Goal: Transaction & Acquisition: Purchase product/service

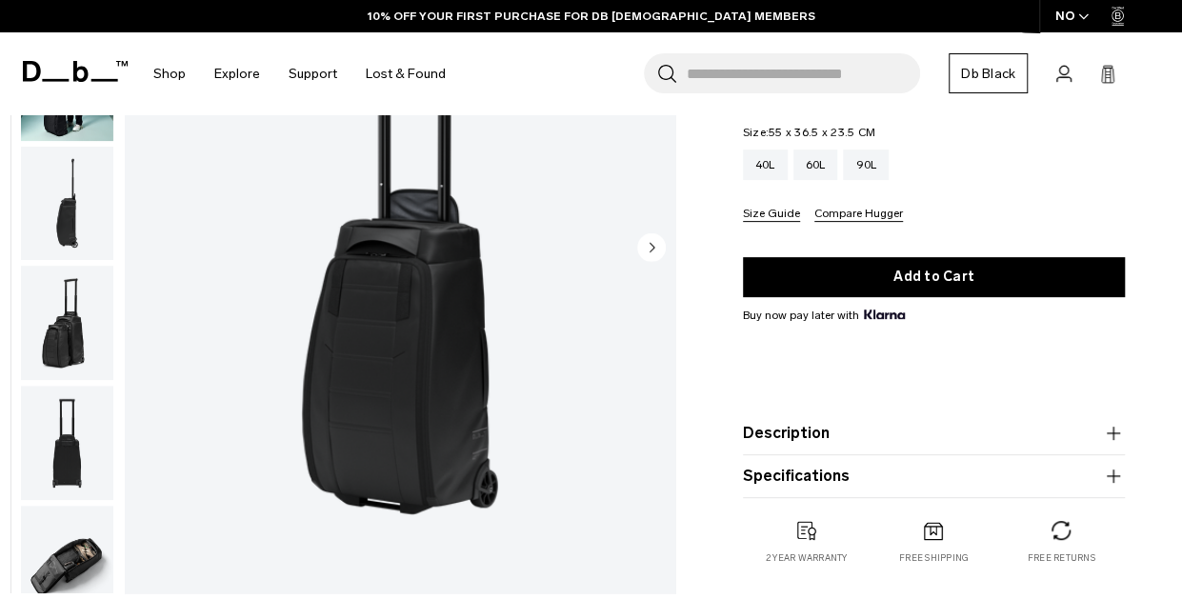
scroll to position [225, 0]
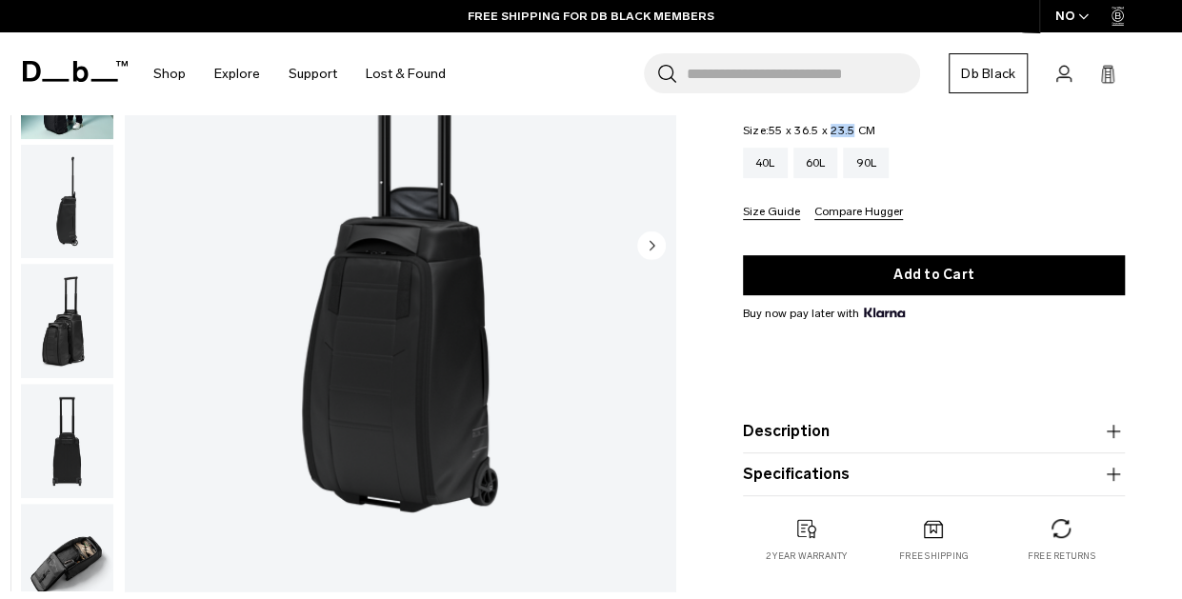
drag, startPoint x: 853, startPoint y: 129, endPoint x: 830, endPoint y: 130, distance: 22.9
click at [830, 130] on span "55 x 36.5 x 23.5 CM" at bounding box center [822, 130] width 107 height 13
click at [653, 245] on icon "Next slide" at bounding box center [652, 245] width 5 height 9
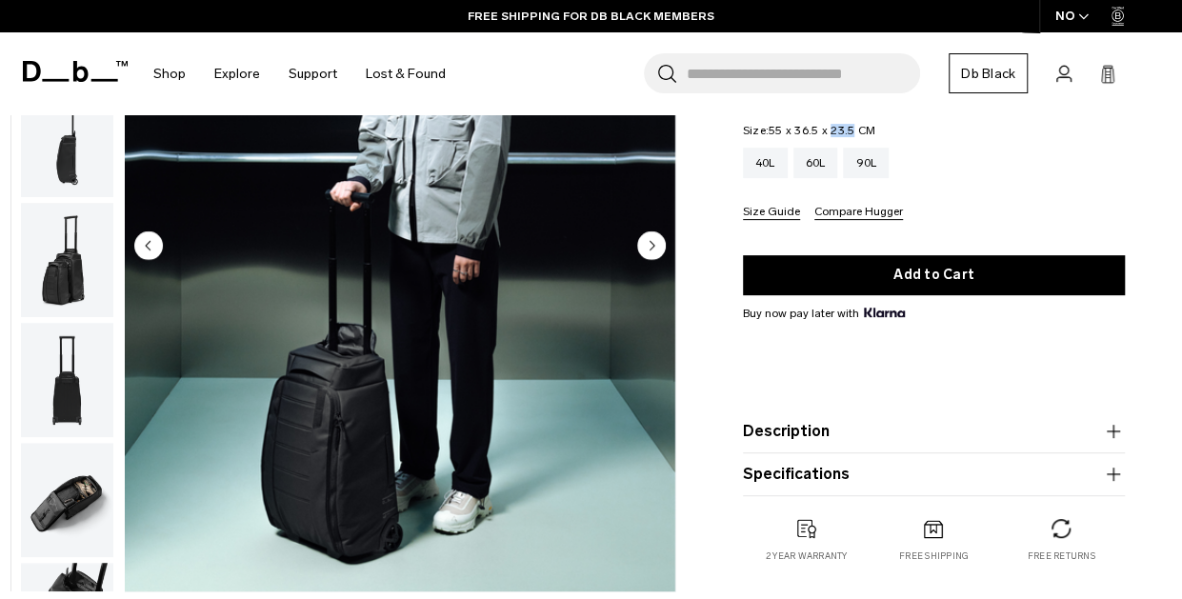
scroll to position [120, 0]
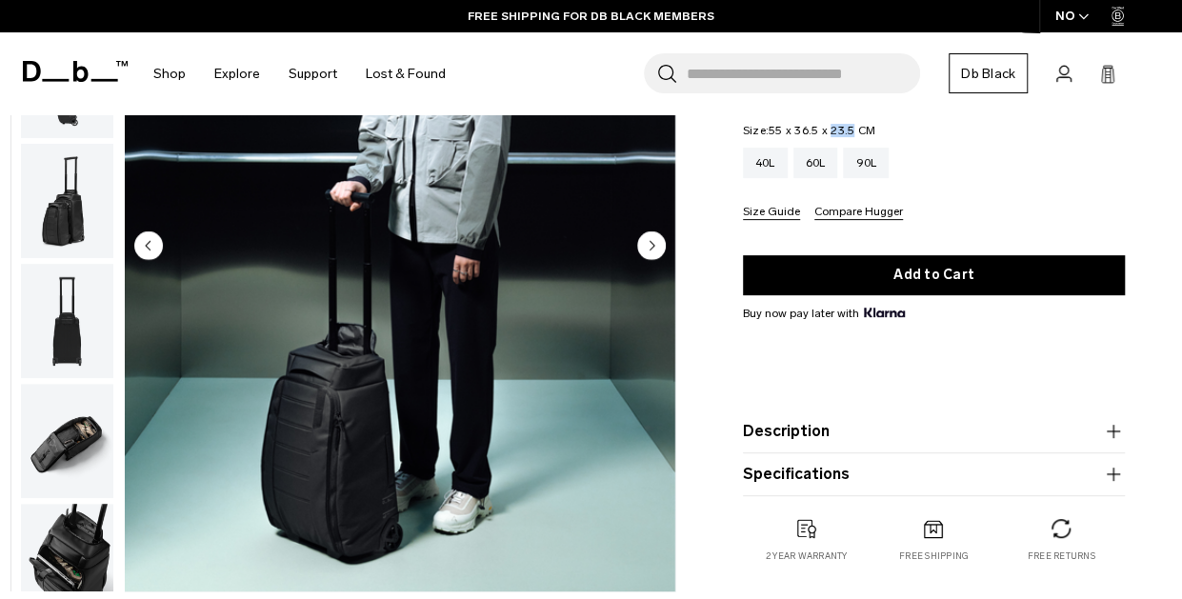
click at [653, 247] on circle "Next slide" at bounding box center [651, 245] width 29 height 29
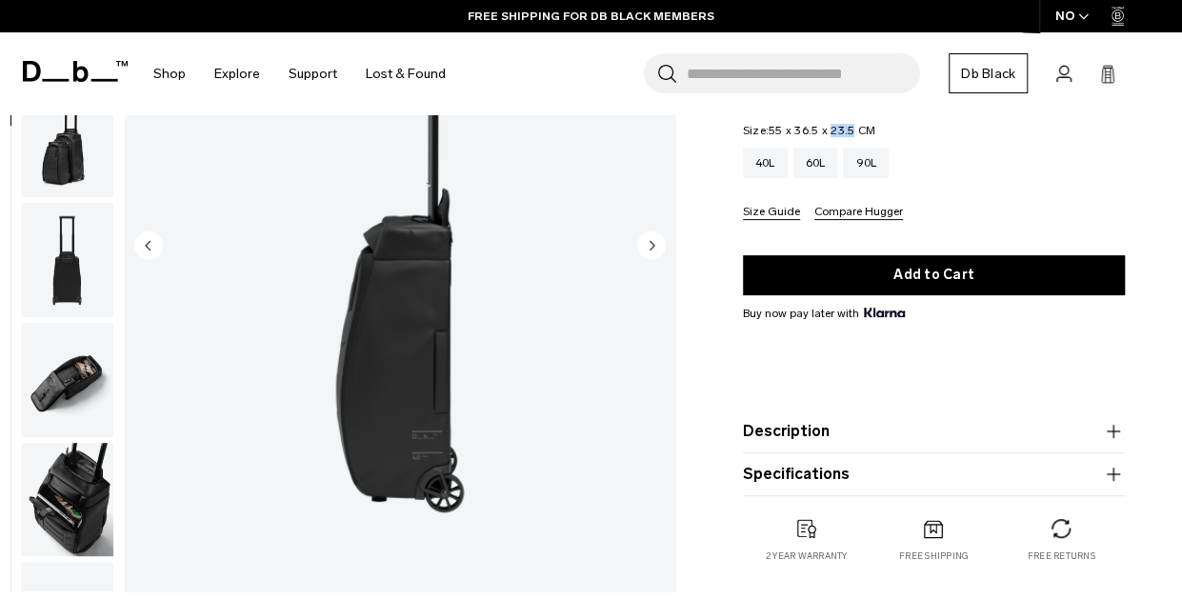
scroll to position [240, 0]
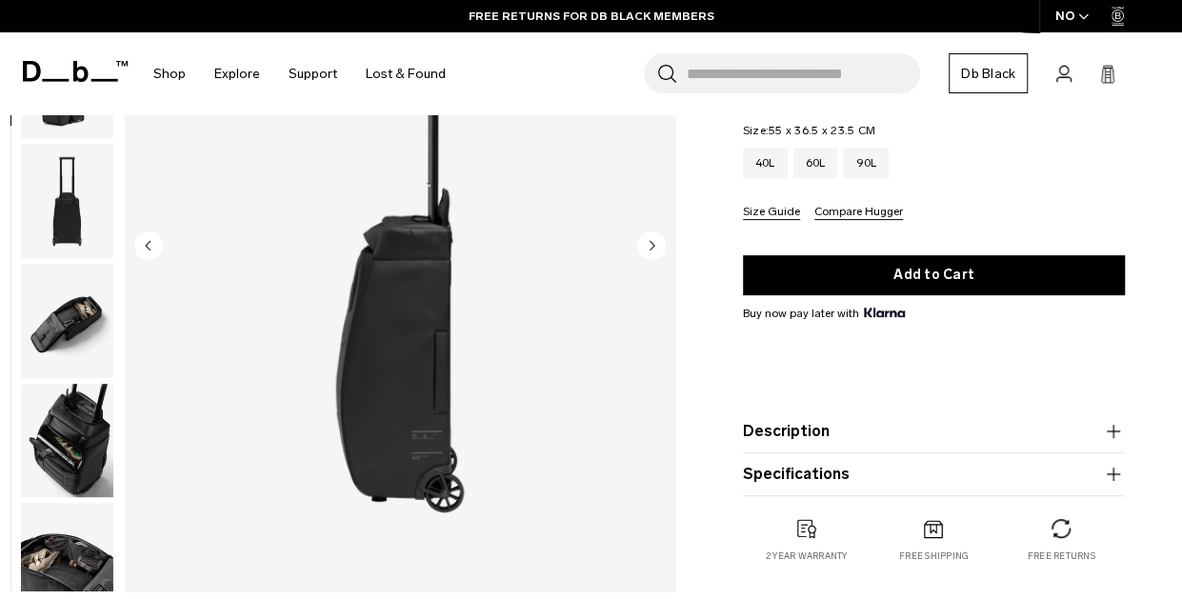
click at [768, 129] on legend "Size: 55 x 36.5 x 23.5 CM Out of stock" at bounding box center [809, 130] width 132 height 11
click at [650, 243] on icon "Next slide" at bounding box center [652, 245] width 5 height 9
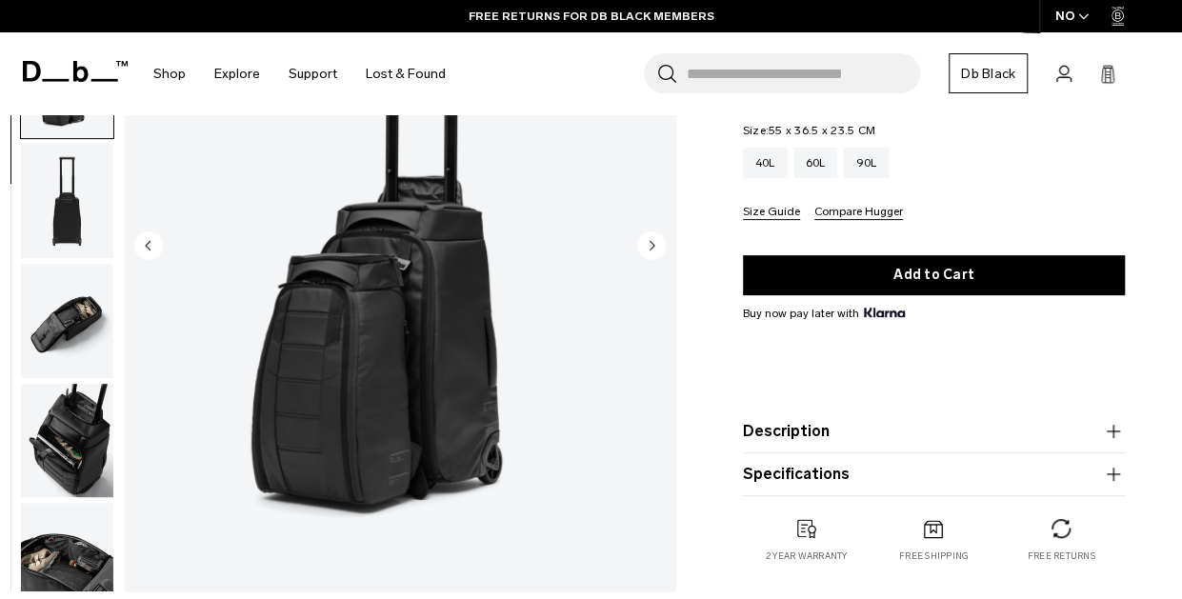
scroll to position [360, 0]
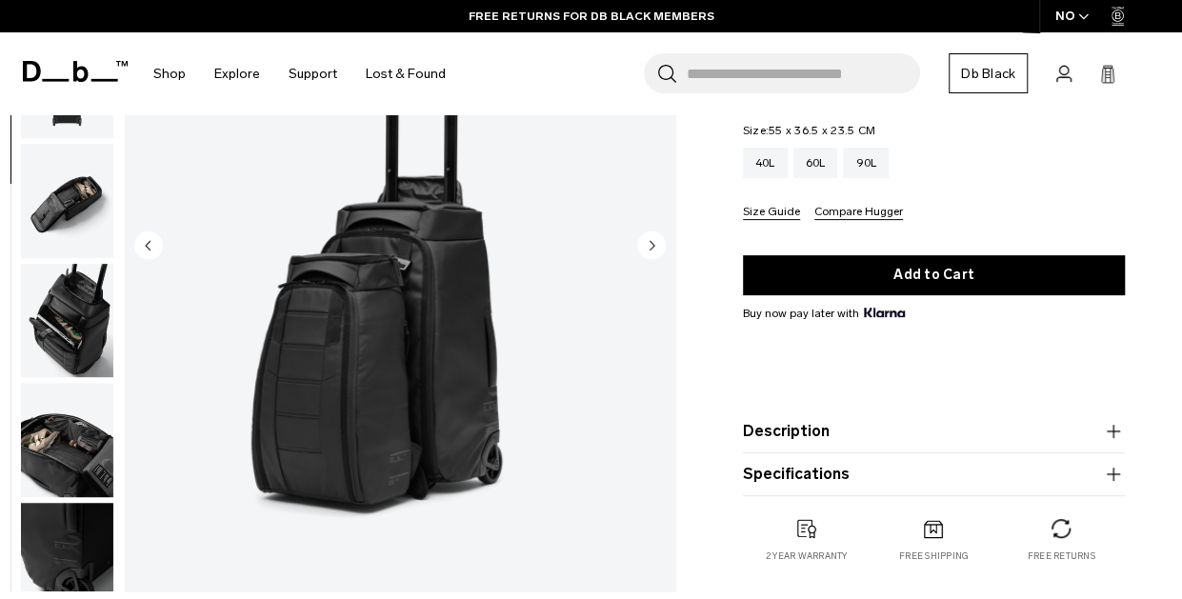
click at [650, 243] on icon "Next slide" at bounding box center [652, 245] width 5 height 9
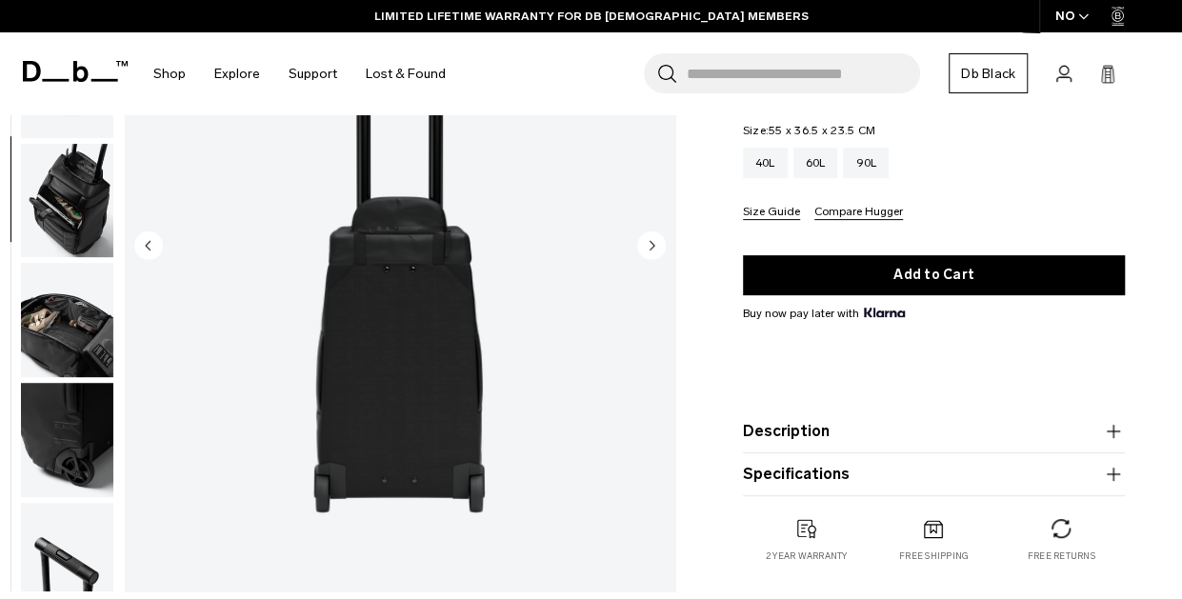
click at [650, 243] on icon "Next slide" at bounding box center [652, 245] width 5 height 9
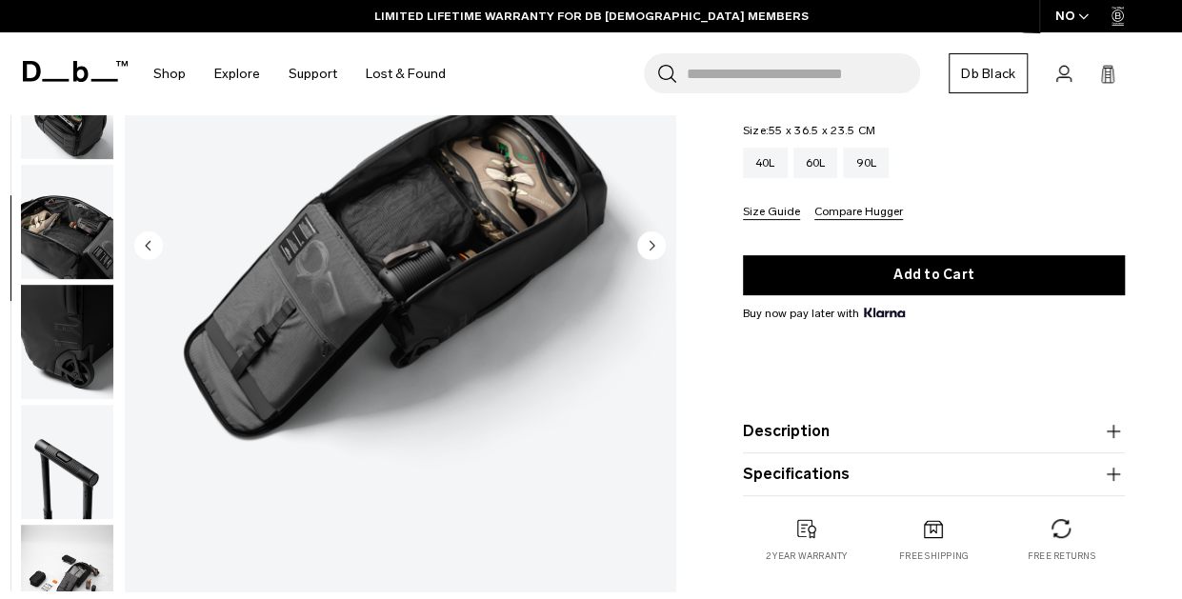
click at [650, 243] on icon "Next slide" at bounding box center [652, 245] width 5 height 9
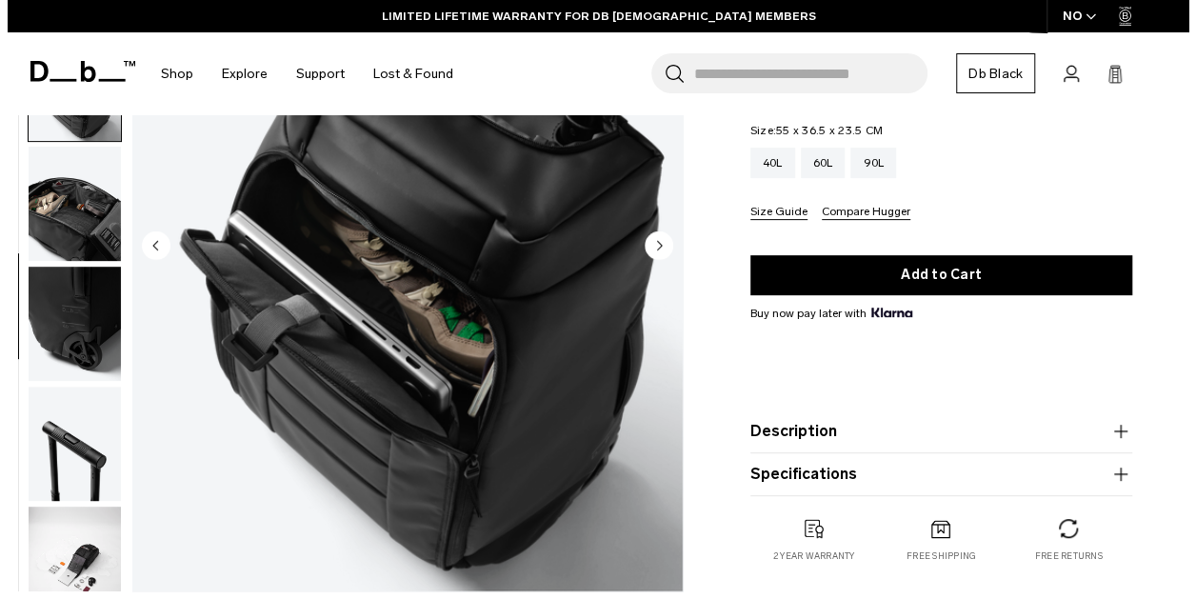
scroll to position [628, 0]
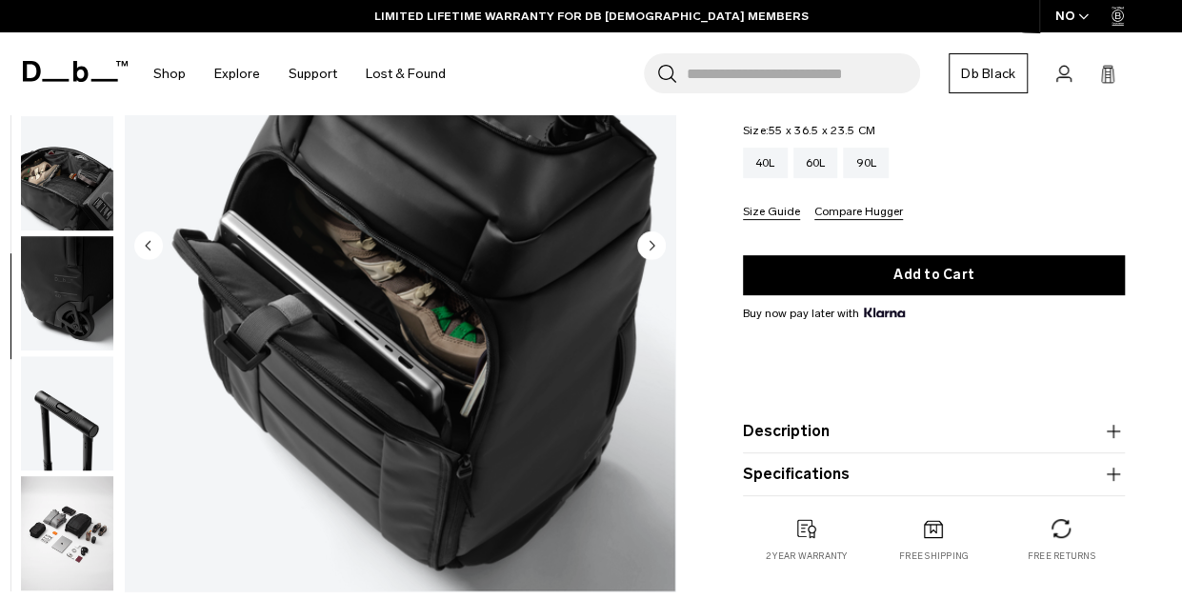
click at [650, 243] on icon "Next slide" at bounding box center [652, 245] width 5 height 9
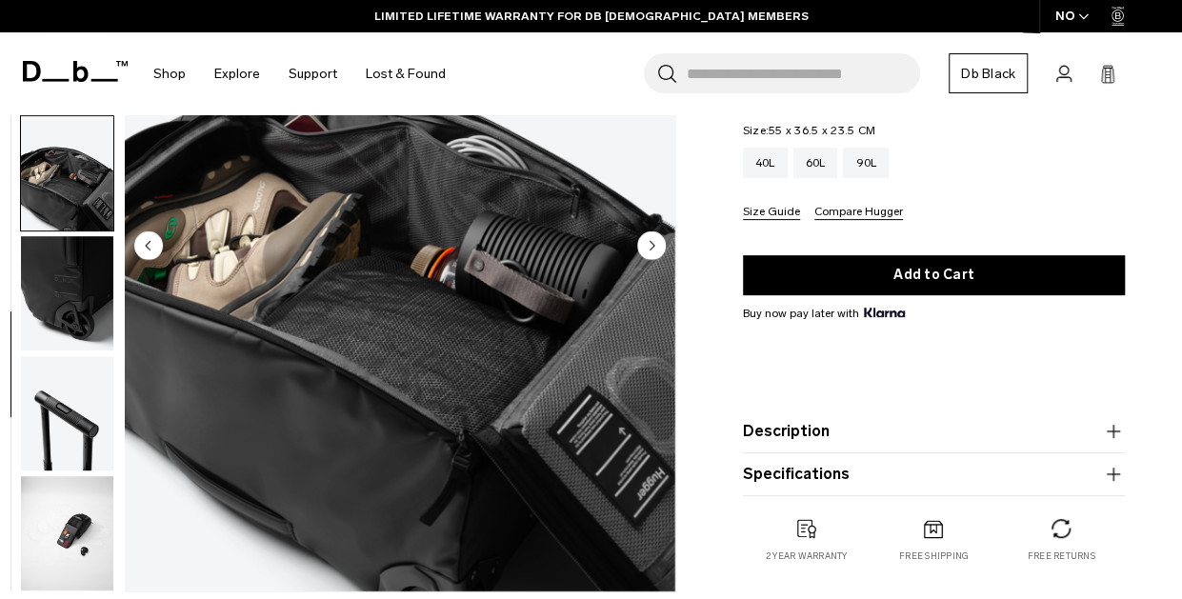
click at [650, 243] on icon "Next slide" at bounding box center [652, 245] width 5 height 9
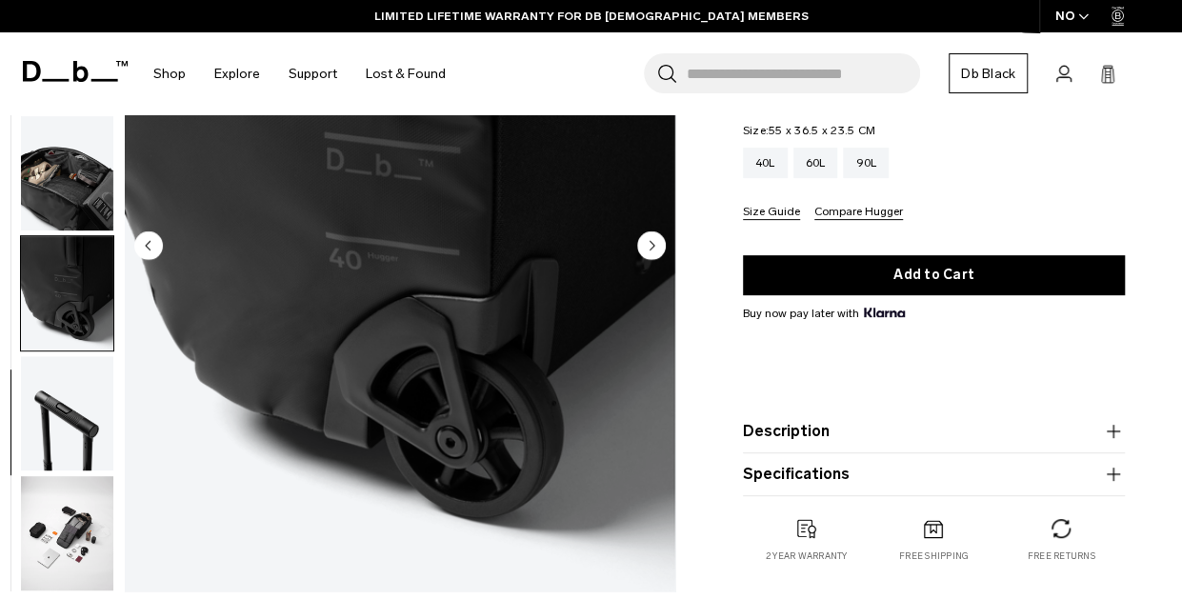
click at [650, 243] on icon "Next slide" at bounding box center [652, 245] width 5 height 9
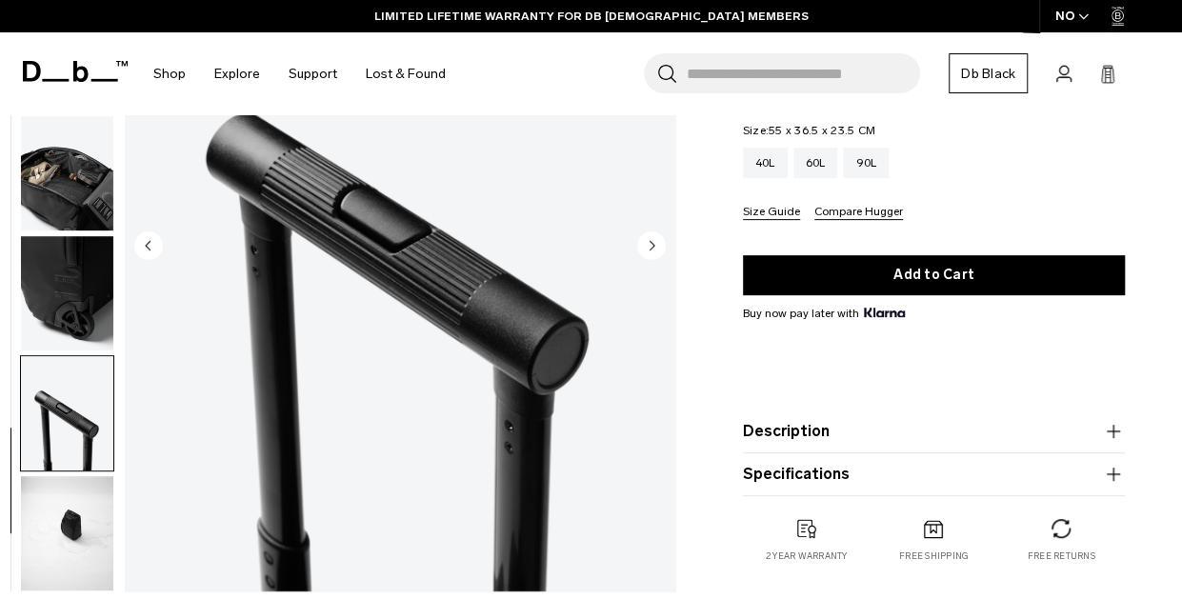
click at [650, 243] on icon "Next slide" at bounding box center [652, 245] width 5 height 9
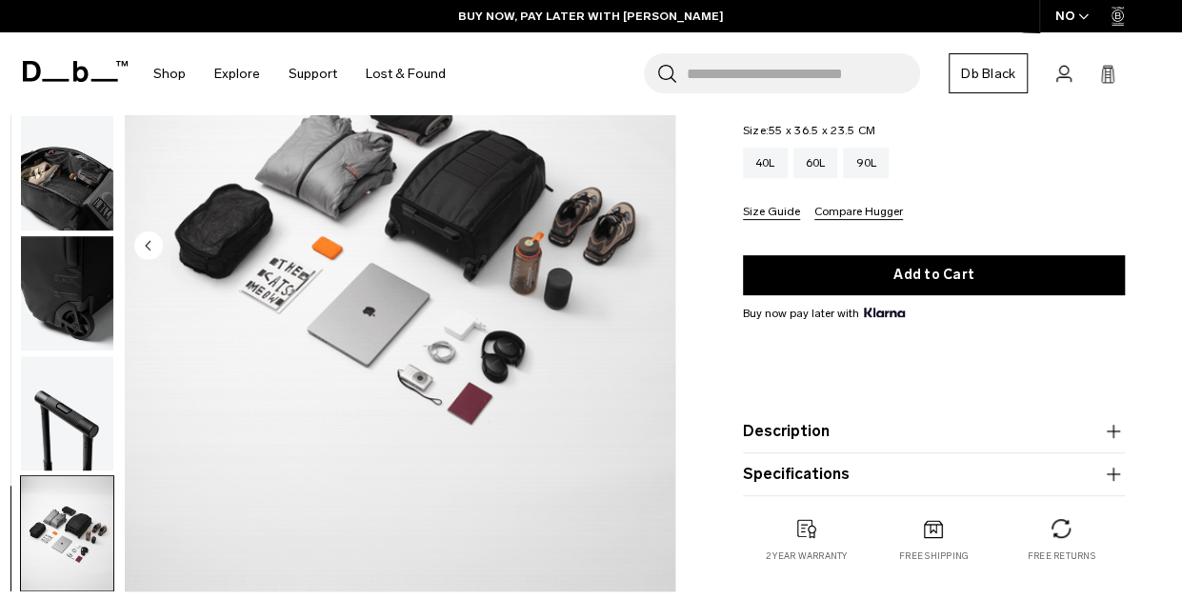
click at [650, 243] on img "11 / 11" at bounding box center [400, 248] width 551 height 688
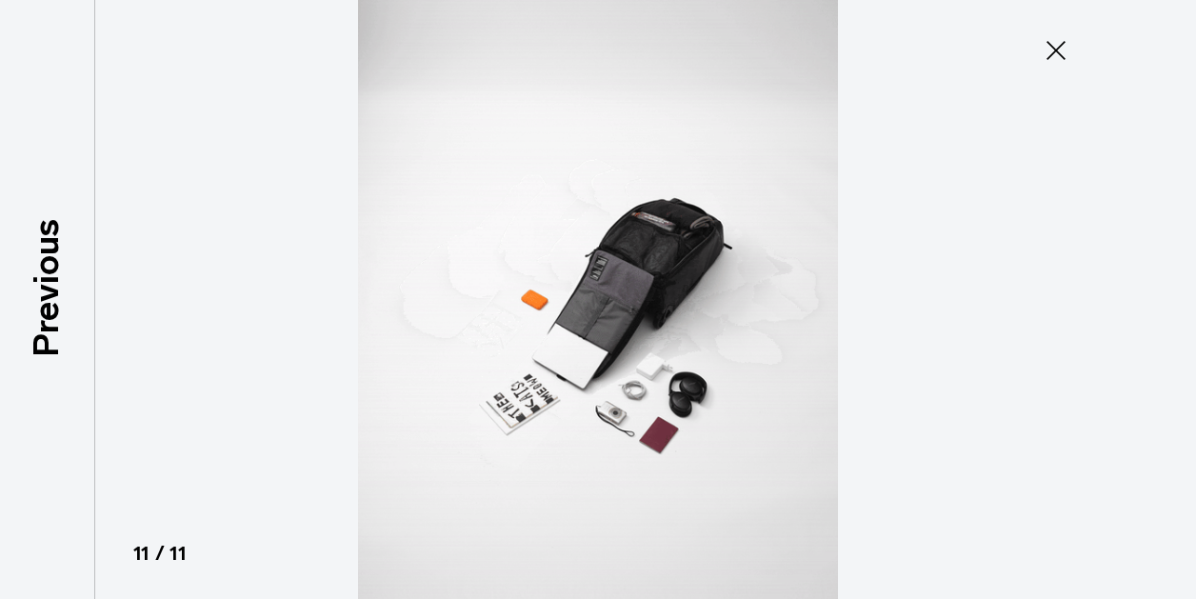
scroll to position [618, 0]
